Goal: Find specific page/section: Find specific page/section

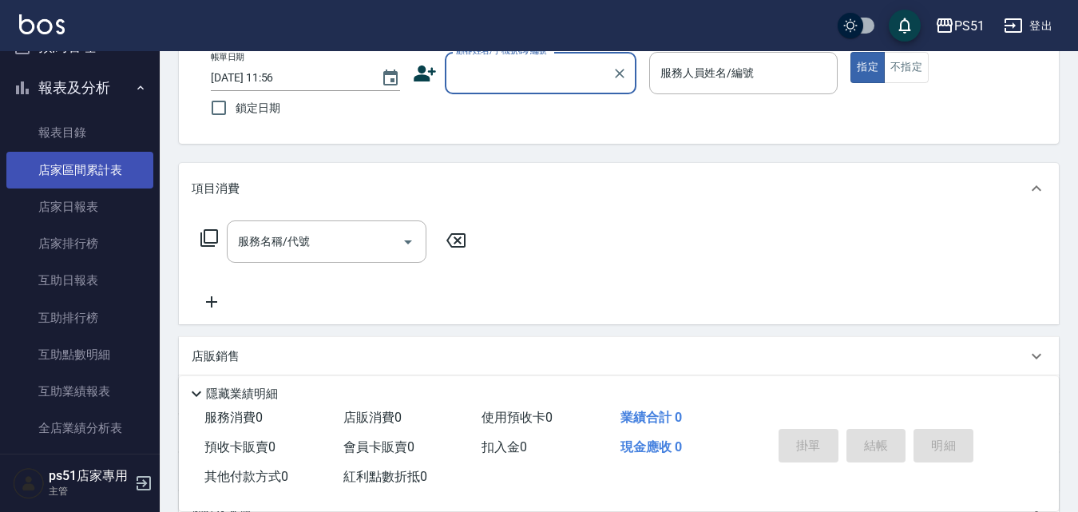
scroll to position [373, 0]
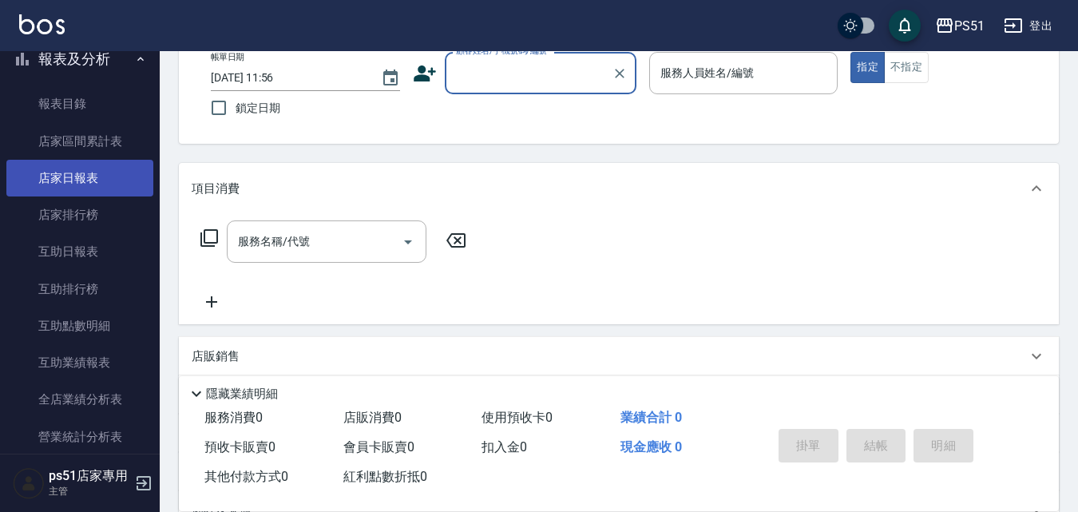
click at [105, 185] on link "店家日報表" at bounding box center [79, 178] width 147 height 37
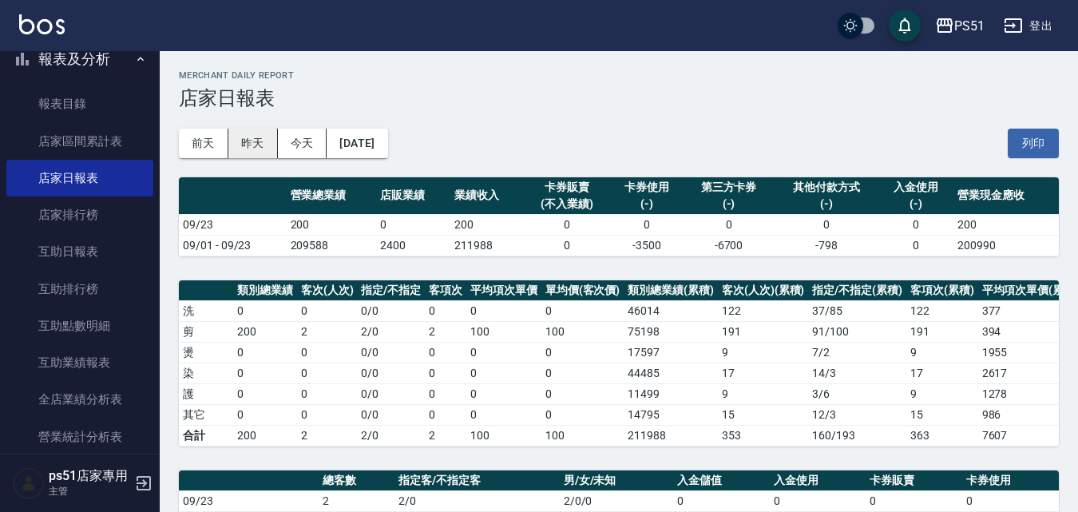
click at [266, 141] on button "昨天" at bounding box center [253, 144] width 50 height 30
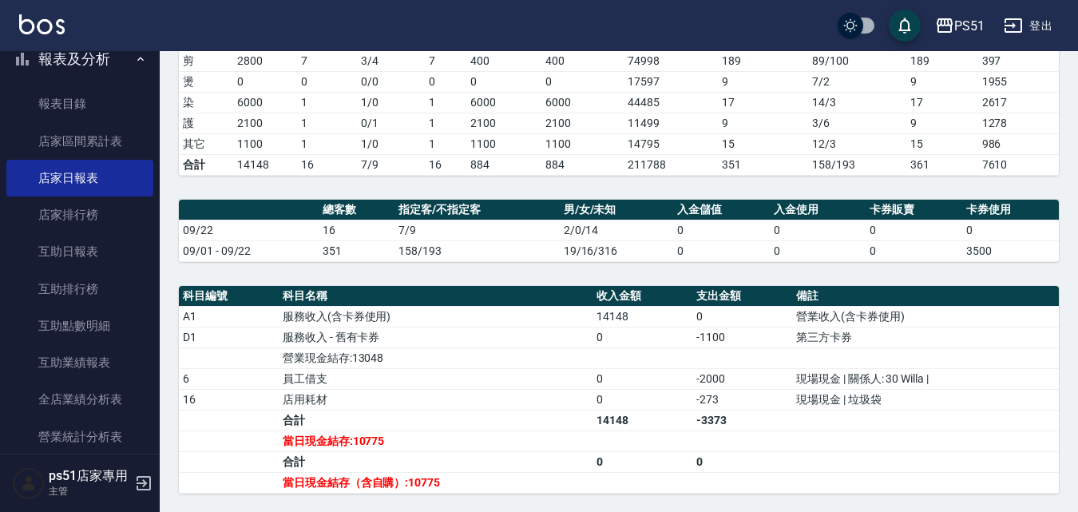
scroll to position [373, 0]
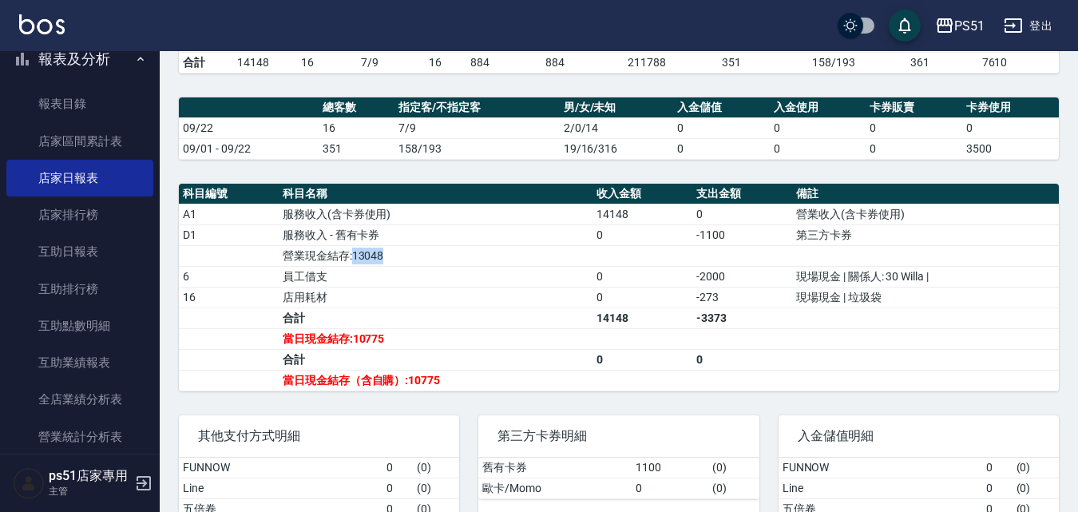
drag, startPoint x: 351, startPoint y: 268, endPoint x: 408, endPoint y: 268, distance: 56.7
click at [408, 266] on td "營業現金結存:13048" at bounding box center [436, 255] width 314 height 21
click at [409, 285] on td "員工借支" at bounding box center [436, 276] width 314 height 21
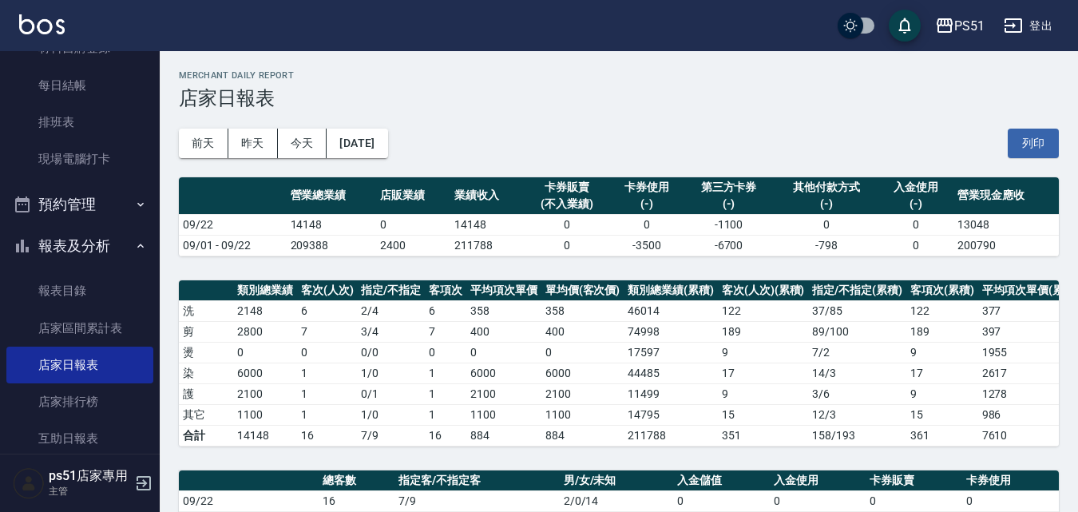
scroll to position [0, 0]
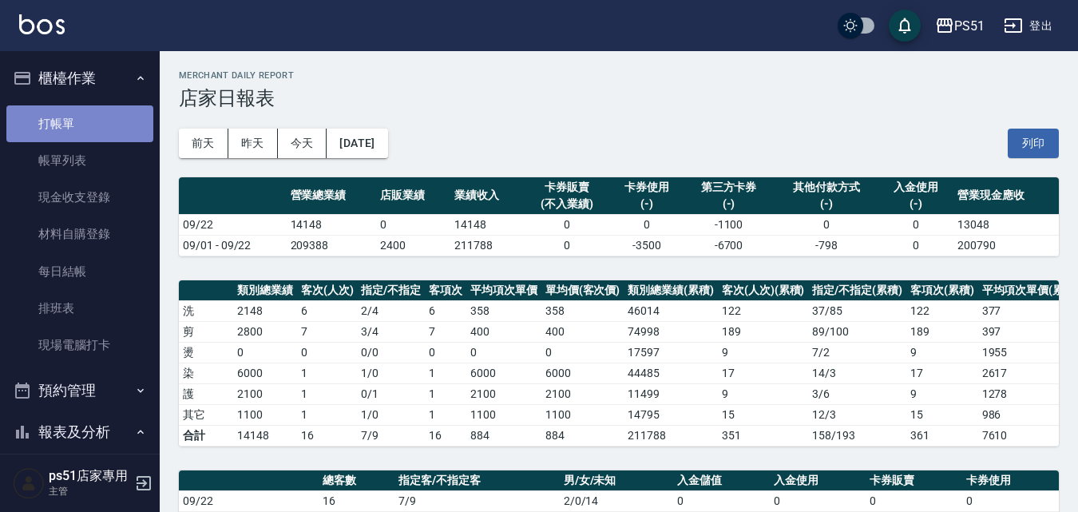
click at [117, 128] on link "打帳單" at bounding box center [79, 123] width 147 height 37
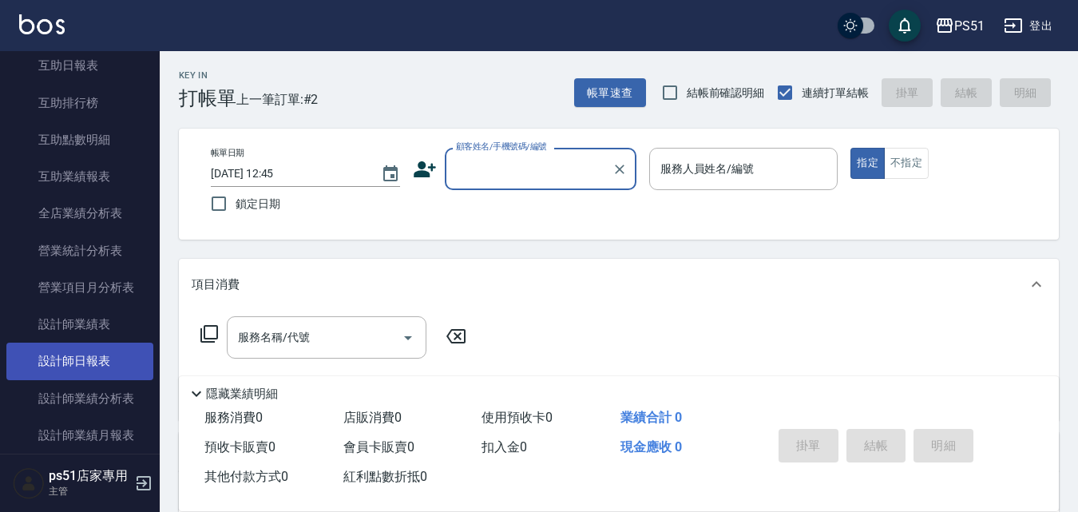
scroll to position [745, 0]
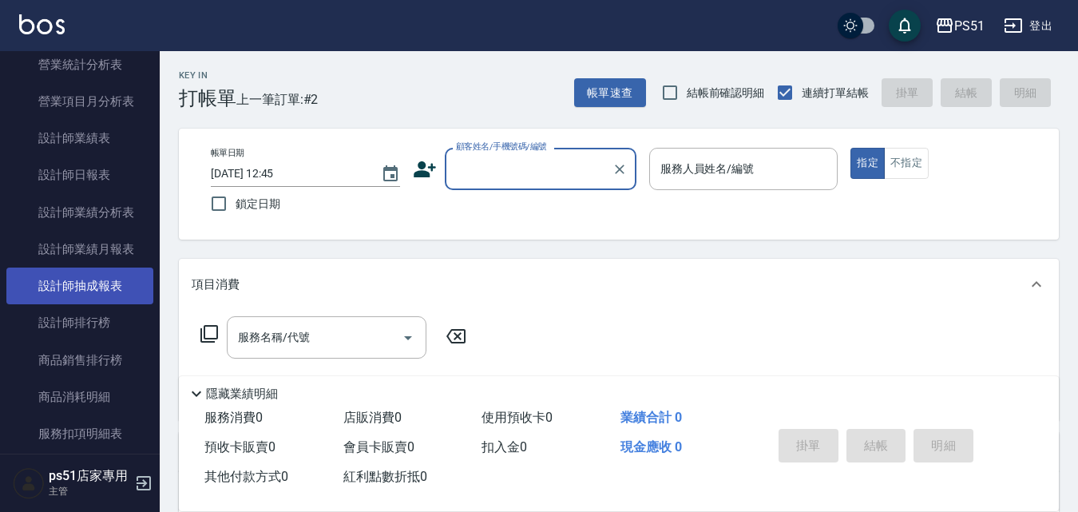
click at [115, 283] on link "設計師抽成報表" at bounding box center [79, 286] width 147 height 37
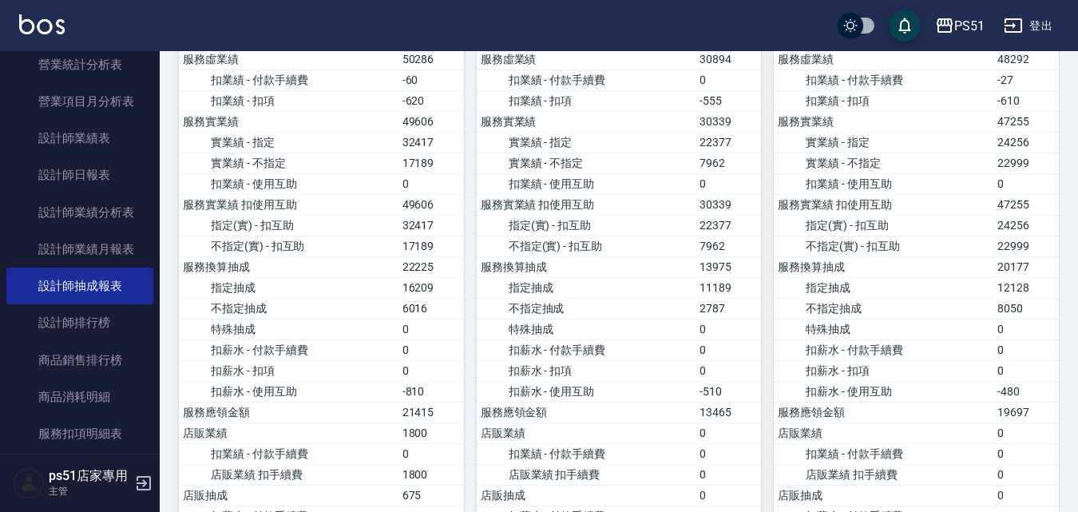
scroll to position [373, 0]
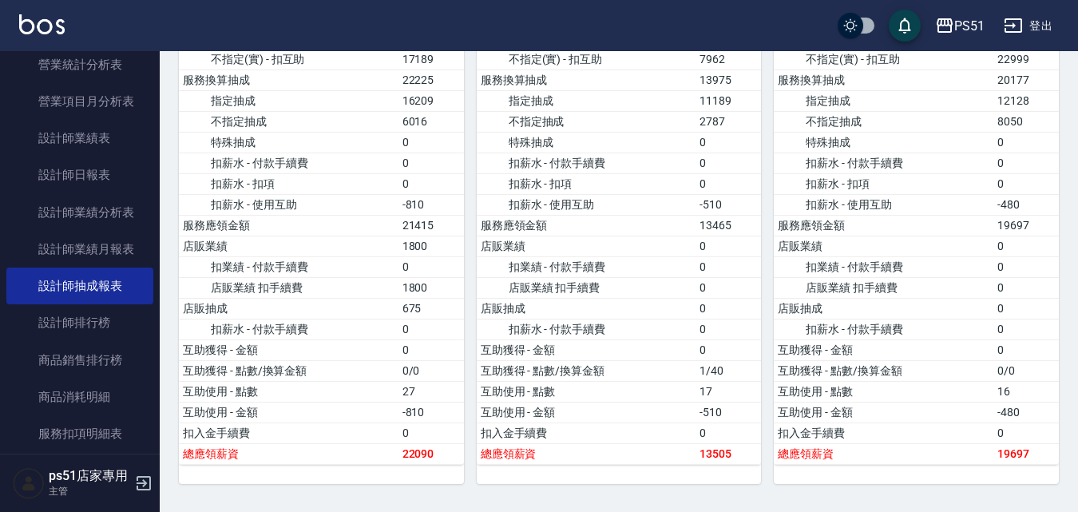
drag, startPoint x: 351, startPoint y: 58, endPoint x: 343, endPoint y: 105, distance: 47.1
click at [351, 59] on td "不指定(實) - 扣互助" at bounding box center [289, 59] width 220 height 21
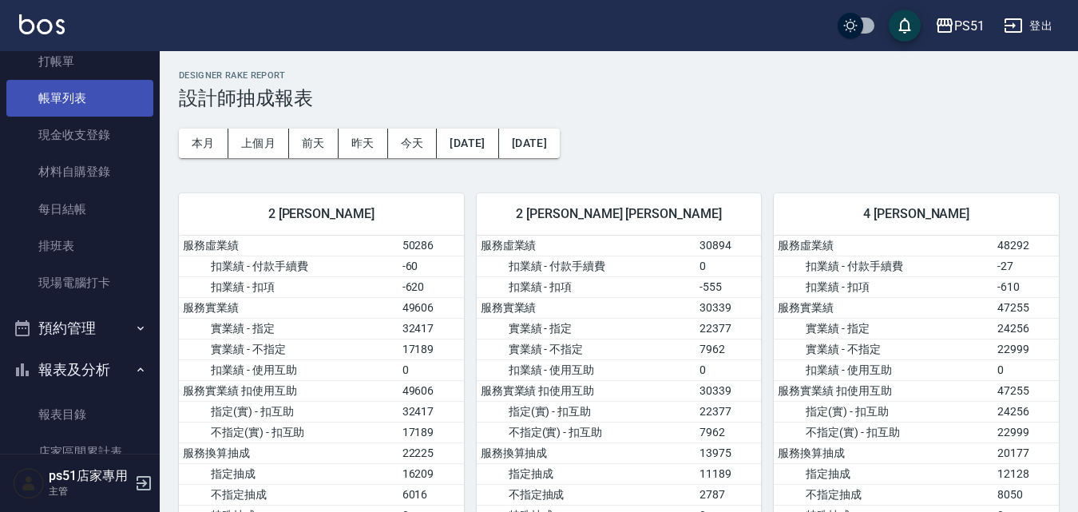
scroll to position [0, 0]
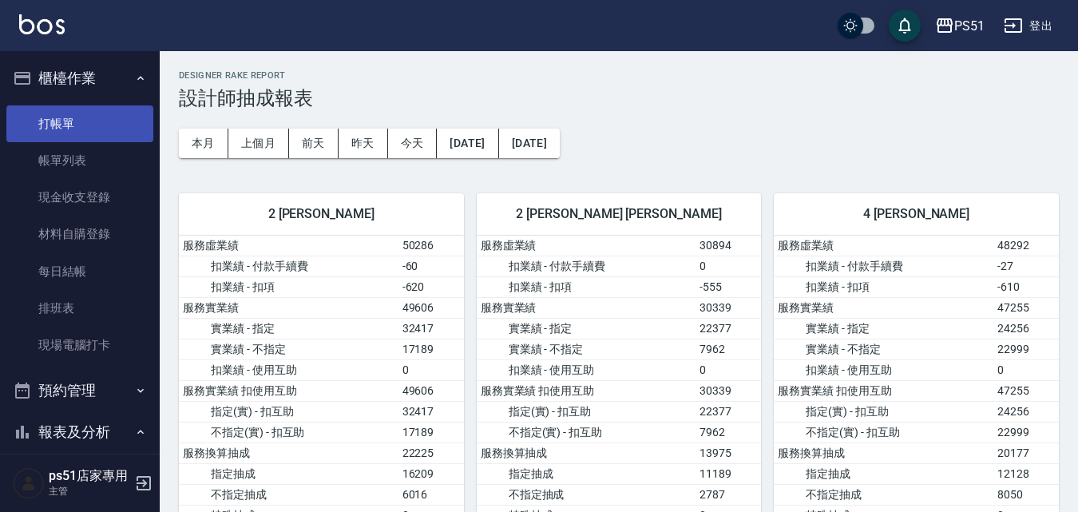
click at [81, 126] on link "打帳單" at bounding box center [79, 123] width 147 height 37
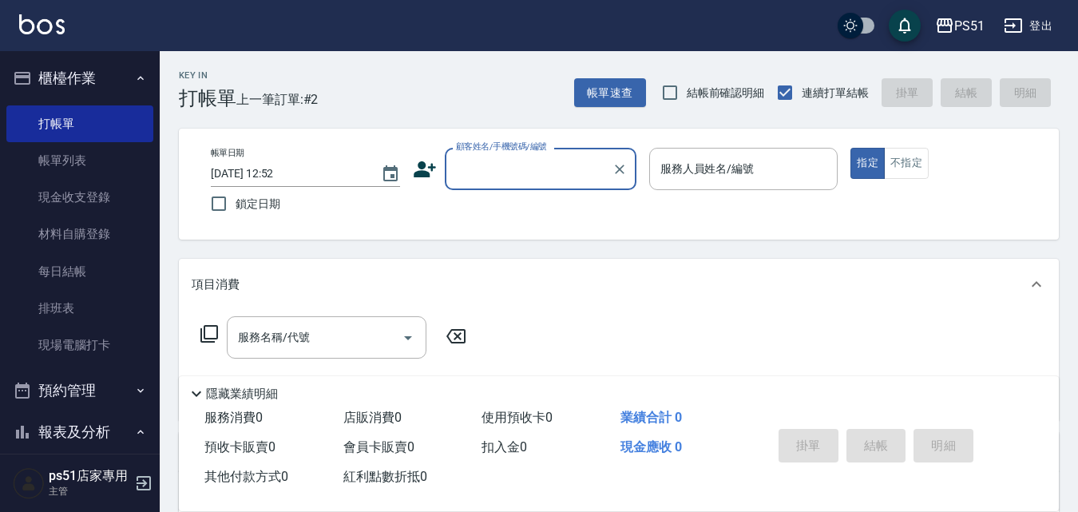
click at [319, 73] on div "Key In 打帳單 上一筆訂單:#2 帳單速查 結帳前確認明細 連續打單結帳 掛單 結帳 明細" at bounding box center [609, 80] width 899 height 58
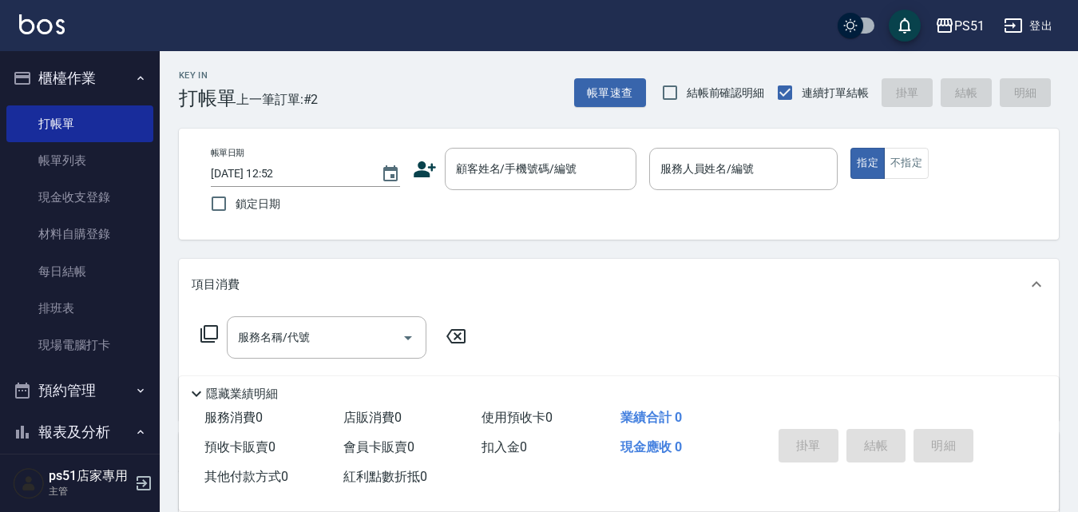
click at [342, 77] on div "Key In 打帳單 上一筆訂單:#2 帳單速查 結帳前確認明細 連續打單結帳 掛單 結帳 明細" at bounding box center [609, 80] width 899 height 58
click at [348, 84] on div "Key In 打帳單 上一筆訂單:#2 帳單速查 結帳前確認明細 連續打單結帳 掛單 結帳 明細" at bounding box center [609, 80] width 899 height 58
click at [382, 71] on div "Key In 打帳單 上一筆訂單:#2 帳單速查 結帳前確認明細 連續打單結帳 掛單 結帳 明細" at bounding box center [609, 80] width 899 height 58
click at [384, 77] on div "Key In 打帳單 上一筆訂單:#2 帳單速查 結帳前確認明細 連續打單結帳 掛單 結帳 明細" at bounding box center [609, 80] width 899 height 58
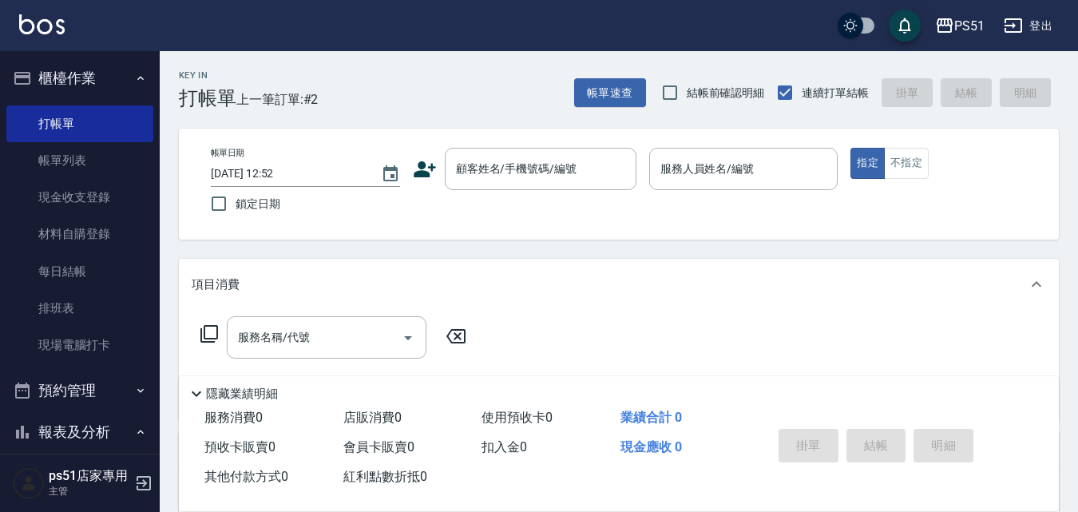
click at [384, 77] on div "Key In 打帳單 上一筆訂單:#2 帳單速查 結帳前確認明細 連續打單結帳 掛單 結帳 明細" at bounding box center [609, 80] width 899 height 58
